Goal: Transaction & Acquisition: Purchase product/service

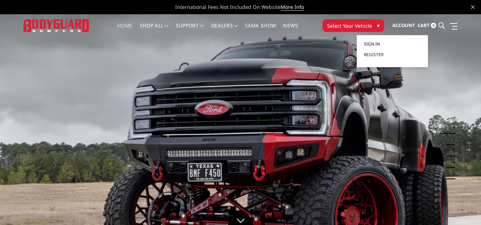
click at [372, 43] on span "Sign in" at bounding box center [372, 44] width 16 height 6
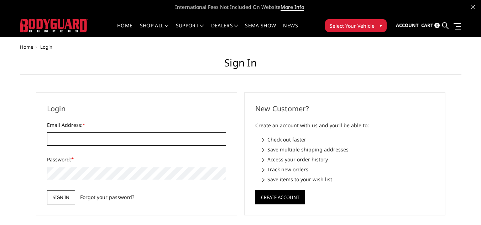
type input "TRUCKWORKSONLINE@OUTLOOK.COM"
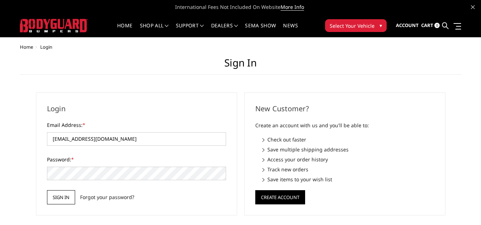
click at [50, 196] on input "Sign in" at bounding box center [61, 197] width 28 height 14
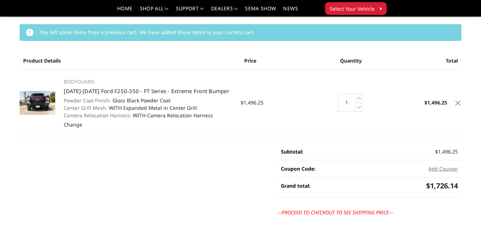
scroll to position [36, 0]
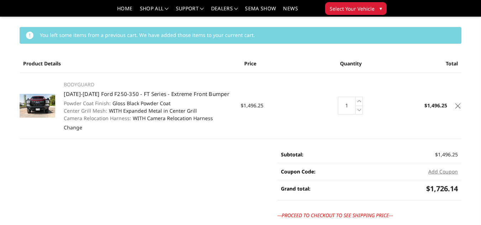
click at [458, 106] on icon at bounding box center [457, 106] width 5 height 5
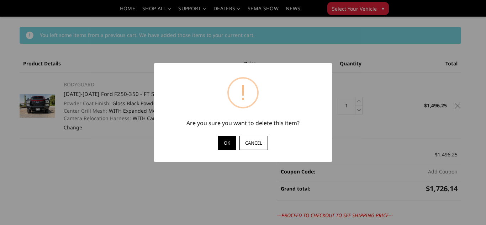
click at [231, 142] on button "OK" at bounding box center [227, 143] width 18 height 14
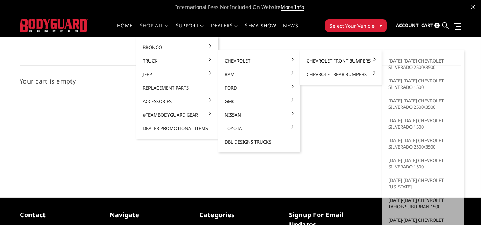
click at [315, 59] on link "Chevrolet Front Bumpers" at bounding box center [341, 61] width 76 height 14
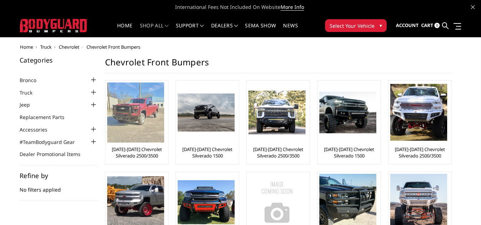
click at [151, 124] on img at bounding box center [135, 113] width 57 height 60
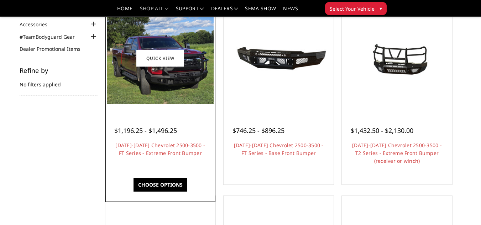
scroll to position [107, 0]
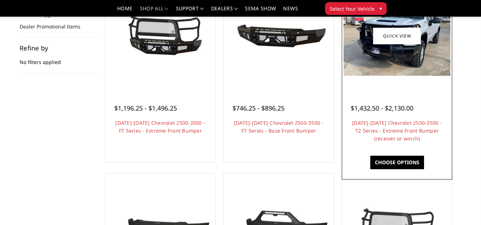
click at [388, 161] on link "Choose Options" at bounding box center [397, 163] width 54 height 14
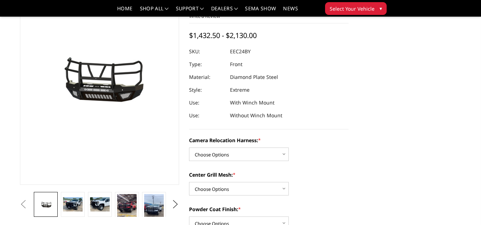
scroll to position [71, 0]
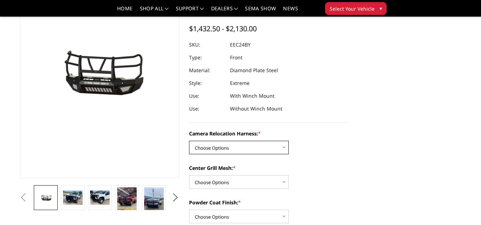
click at [245, 147] on select "Choose Options Without camera harness With camera harness" at bounding box center [239, 148] width 100 height 14
select select "3731"
click at [189, 141] on select "Choose Options Without camera harness With camera harness" at bounding box center [239, 148] width 100 height 14
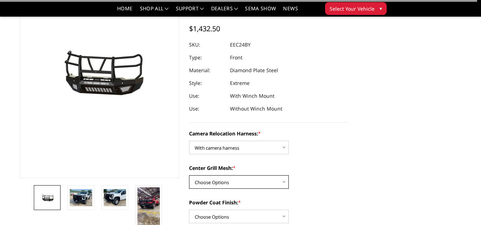
click at [246, 182] on select "Choose Options Without expanded metal With expanded metal" at bounding box center [239, 182] width 100 height 14
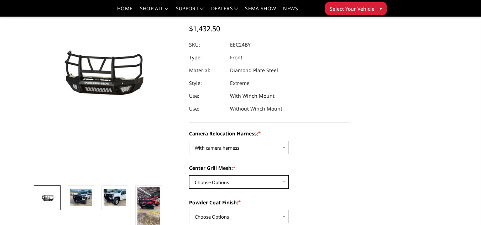
select select "3729"
click at [189, 175] on select "Choose Options Without expanded metal With expanded metal" at bounding box center [239, 182] width 100 height 14
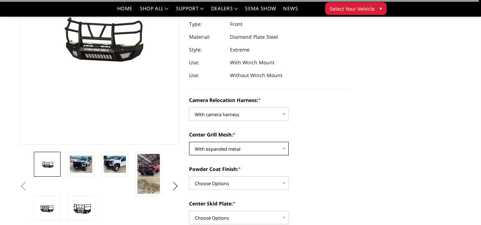
scroll to position [142, 0]
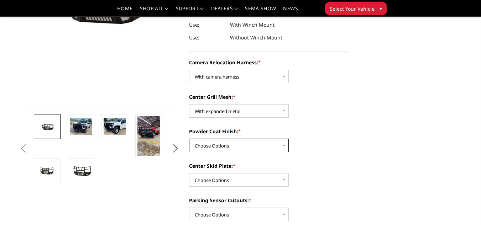
click at [250, 144] on select "Choose Options Textured Black Powder Coat Gloss Black Powder Coat Bare Metal" at bounding box center [239, 146] width 100 height 14
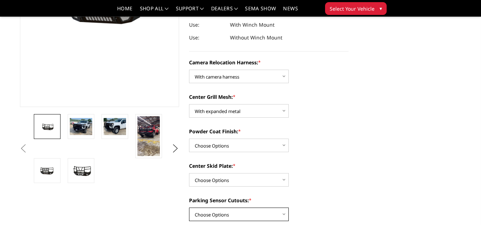
click at [247, 215] on select "Choose Options Yes - With Parking Sensor Cutouts" at bounding box center [239, 215] width 100 height 14
select select "3722"
click at [189, 208] on select "Choose Options Yes - With Parking Sensor Cutouts" at bounding box center [239, 215] width 100 height 14
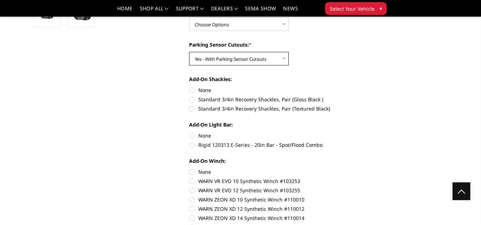
scroll to position [214, 0]
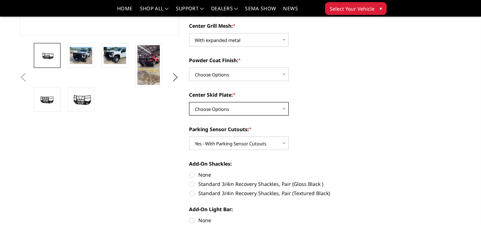
click at [244, 110] on select "Choose Options Winch Mount Skid Plate Standard Skid Plate (included) 2" Receive…" at bounding box center [239, 109] width 100 height 14
select select "3725"
click at [189, 102] on select "Choose Options Winch Mount Skid Plate Standard Skid Plate (included) 2" Receive…" at bounding box center [239, 109] width 100 height 14
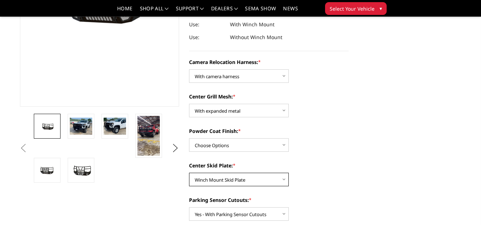
scroll to position [142, 0]
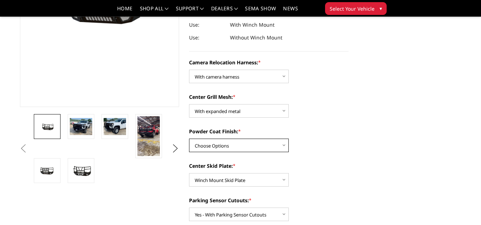
click at [243, 144] on select "Choose Options Textured Black Powder Coat Gloss Black Powder Coat Bare Metal" at bounding box center [239, 146] width 100 height 14
select select "3727"
click at [189, 139] on select "Choose Options Textured Black Powder Coat Gloss Black Powder Coat Bare Metal" at bounding box center [239, 146] width 100 height 14
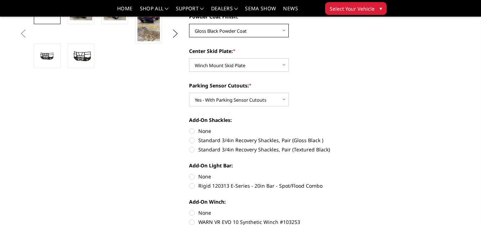
scroll to position [249, 0]
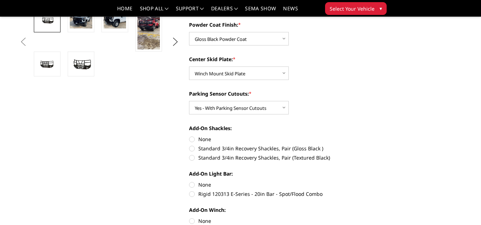
click at [192, 139] on label "None" at bounding box center [268, 139] width 159 height 7
click at [189, 136] on input "None" at bounding box center [189, 136] width 0 height 0
radio input "true"
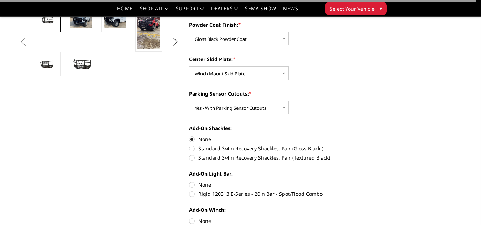
click at [191, 185] on label "None" at bounding box center [268, 184] width 159 height 7
click at [189, 182] on input "None" at bounding box center [189, 181] width 0 height 0
radio input "true"
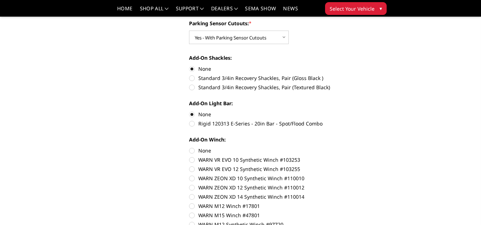
scroll to position [320, 0]
click at [193, 153] on label "None" at bounding box center [268, 149] width 159 height 7
click at [189, 147] on input "None" at bounding box center [189, 146] width 0 height 0
radio input "true"
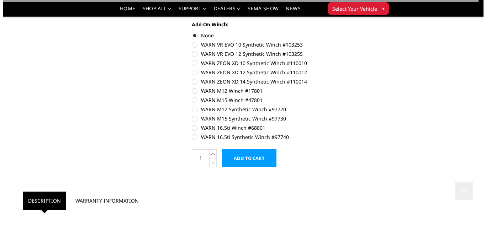
scroll to position [463, 0]
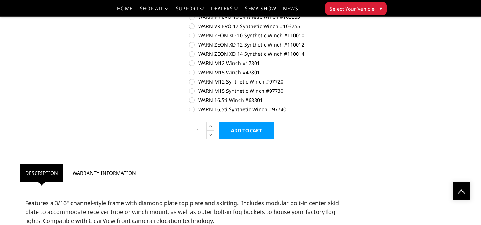
click at [242, 131] on input "Add to Cart" at bounding box center [246, 131] width 54 height 18
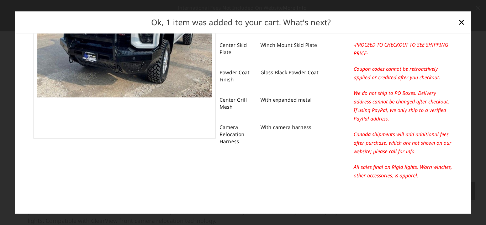
scroll to position [0, 0]
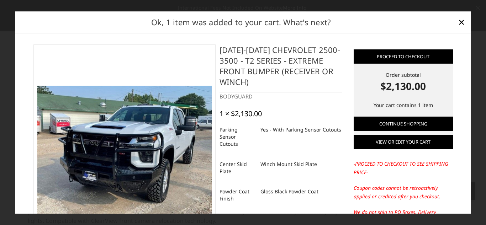
click at [374, 143] on link "View or edit your cart" at bounding box center [403, 142] width 99 height 14
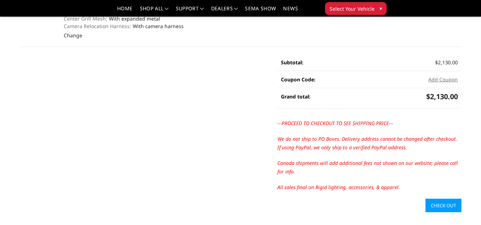
scroll to position [142, 0]
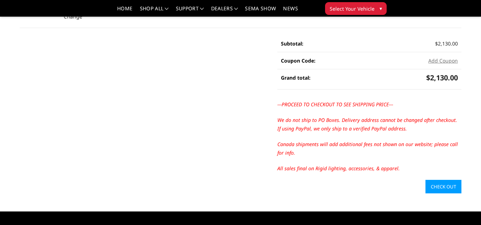
click at [450, 188] on link "Check out" at bounding box center [443, 187] width 36 height 14
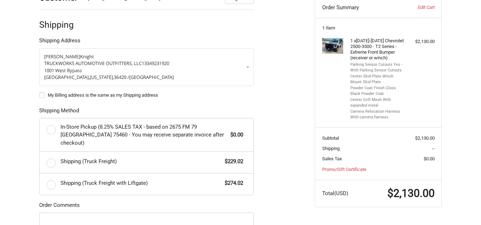
scroll to position [108, 0]
